Goal: Transaction & Acquisition: Purchase product/service

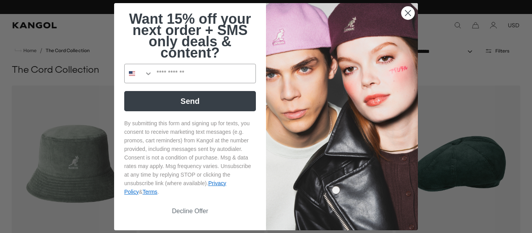
scroll to position [0, 160]
click at [407, 10] on circle "Close dialog" at bounding box center [408, 12] width 13 height 13
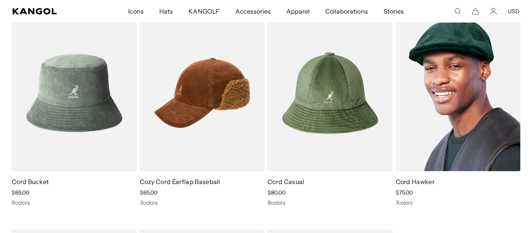
click at [441, 66] on img at bounding box center [458, 93] width 125 height 157
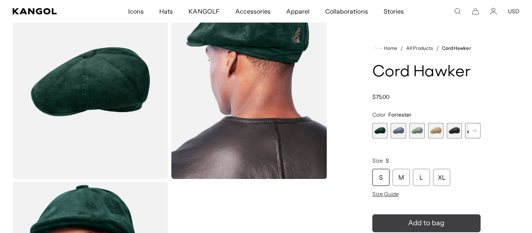
scroll to position [0, 160]
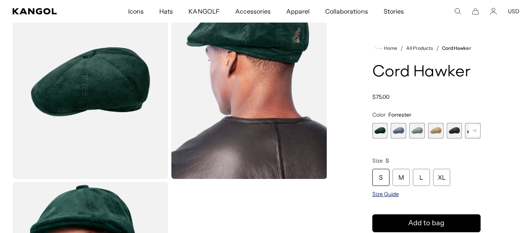
click at [387, 192] on span "Size Guide" at bounding box center [385, 194] width 26 height 7
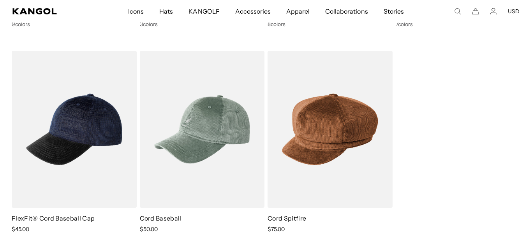
scroll to position [0, 160]
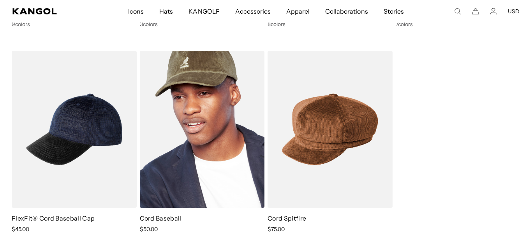
click at [189, 92] on img at bounding box center [202, 129] width 125 height 157
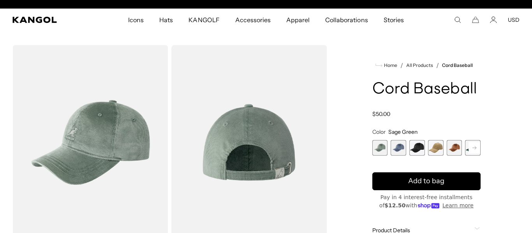
scroll to position [0, 160]
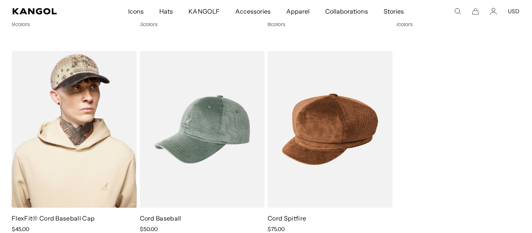
click at [58, 77] on img at bounding box center [74, 129] width 125 height 157
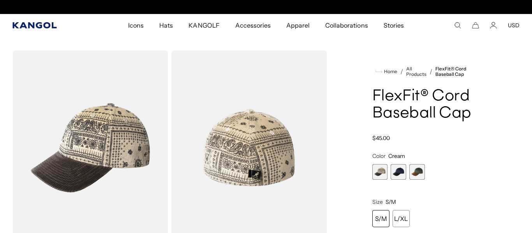
scroll to position [0, 160]
